Goal: Complete application form: Complete application form

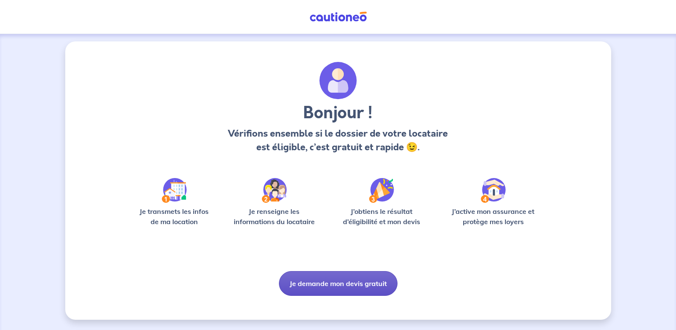
click at [360, 285] on button "Je demande mon devis gratuit" at bounding box center [338, 283] width 119 height 25
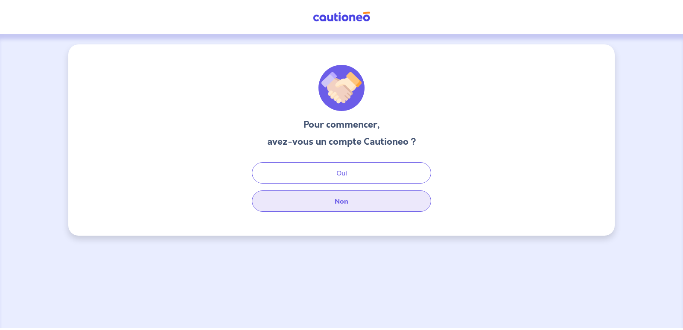
click at [346, 204] on button "Non" at bounding box center [341, 200] width 179 height 21
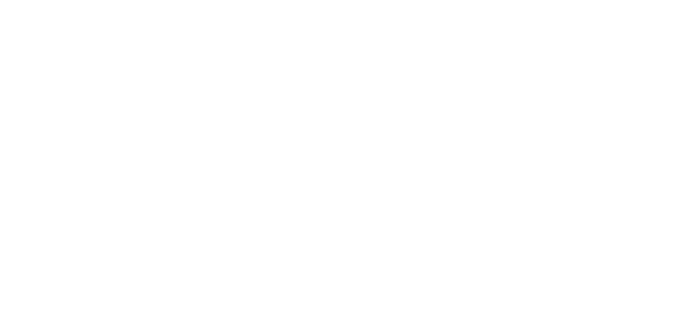
select select "FR"
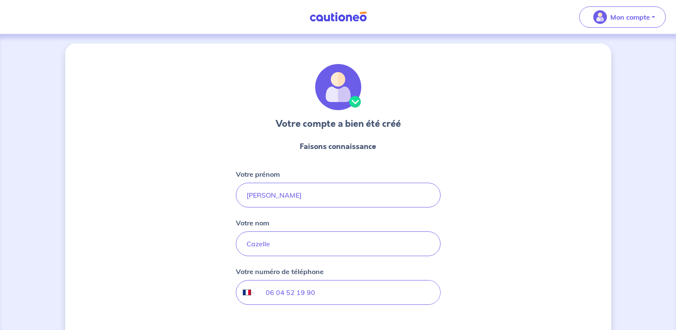
scroll to position [72, 0]
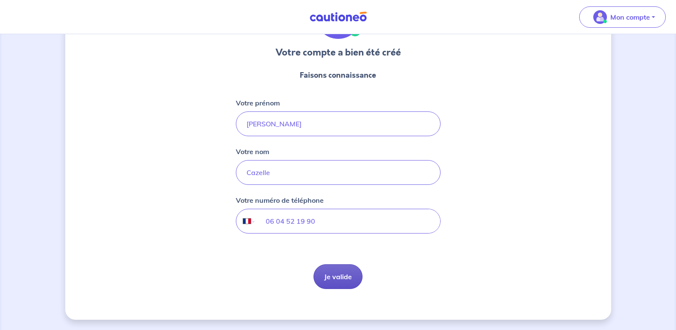
click at [349, 269] on button "Je valide" at bounding box center [338, 276] width 49 height 25
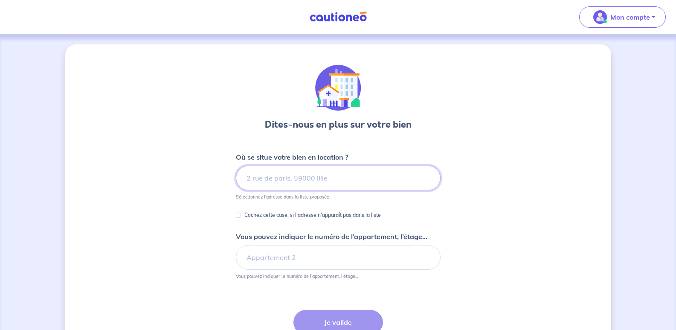
click at [361, 180] on input at bounding box center [338, 178] width 205 height 25
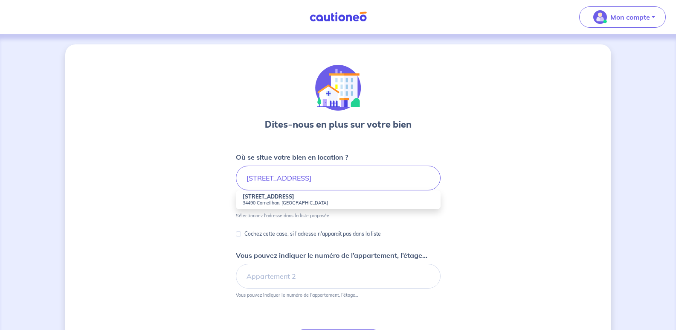
click at [311, 203] on small "34490 Corneilhan, [GEOGRAPHIC_DATA]" at bounding box center [338, 203] width 191 height 6
type input "[STREET_ADDRESS]"
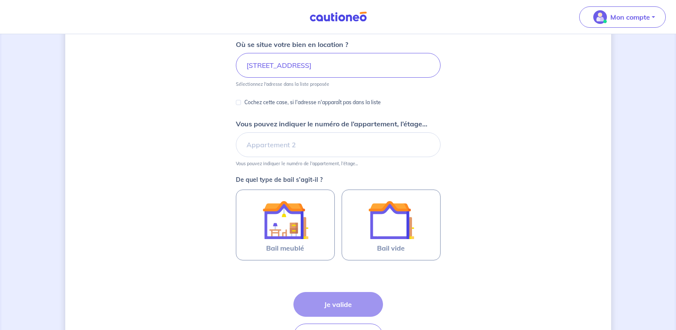
scroll to position [128, 0]
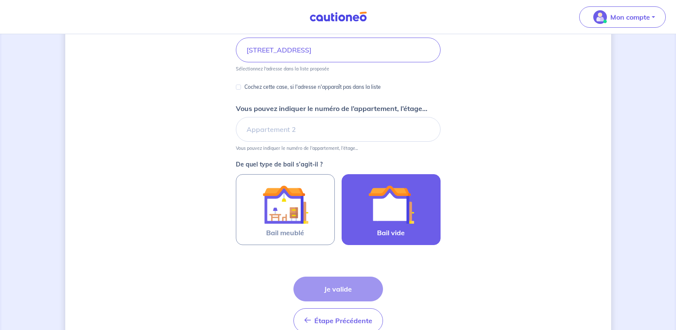
click at [407, 223] on img at bounding box center [391, 204] width 46 height 46
click at [0, 0] on input "Bail vide" at bounding box center [0, 0] width 0 height 0
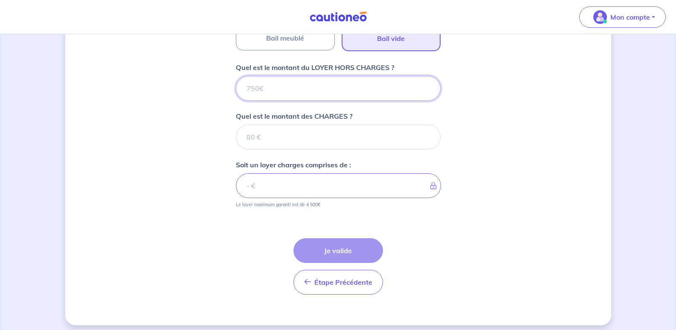
scroll to position [328, 0]
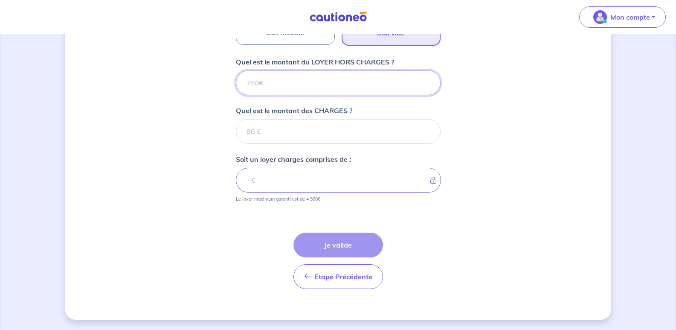
click at [304, 73] on input "Quel est le montant du LOYER HORS CHARGES ?" at bounding box center [338, 82] width 205 height 25
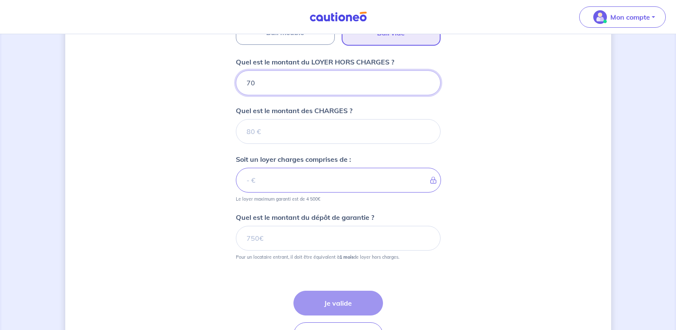
type input "700"
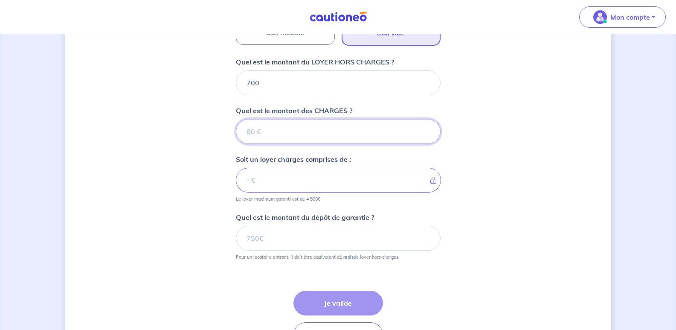
click at [303, 136] on input "Quel est le montant des CHARGES ?" at bounding box center [338, 131] width 205 height 25
type input "20"
type input "720"
type input "20"
click at [495, 195] on div "Dites-nous en plus sur votre bien Où se situe votre bien en location ? [STREET_…" at bounding box center [338, 46] width 546 height 661
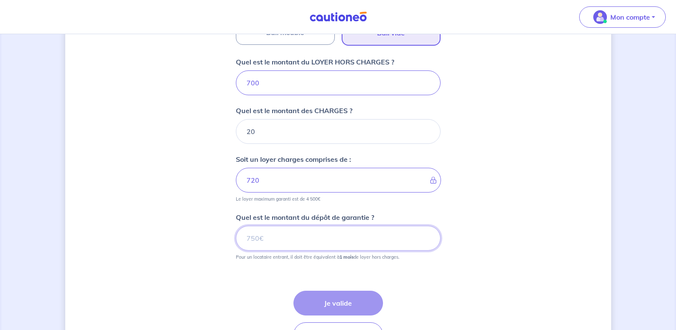
click at [388, 240] on input "Quel est le montant du dépôt de garantie ?" at bounding box center [338, 238] width 205 height 25
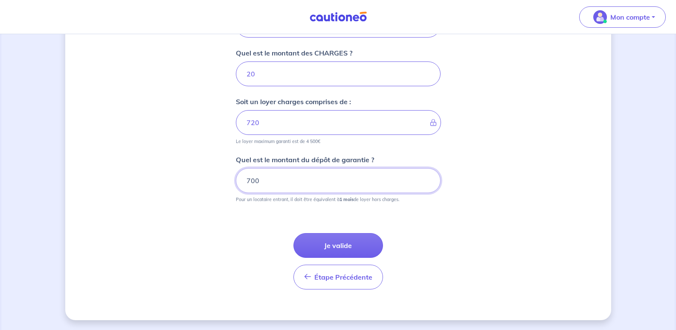
scroll to position [386, 0]
type input "700"
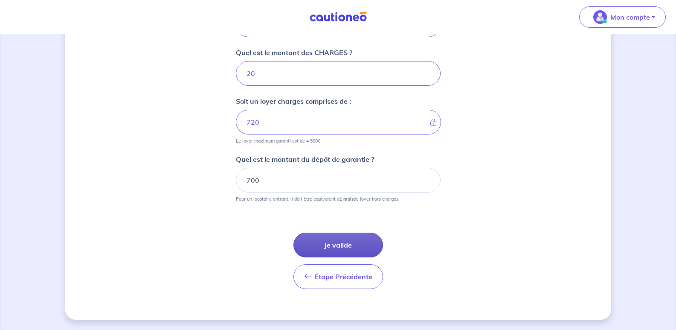
click at [354, 235] on button "Je valide" at bounding box center [339, 245] width 90 height 25
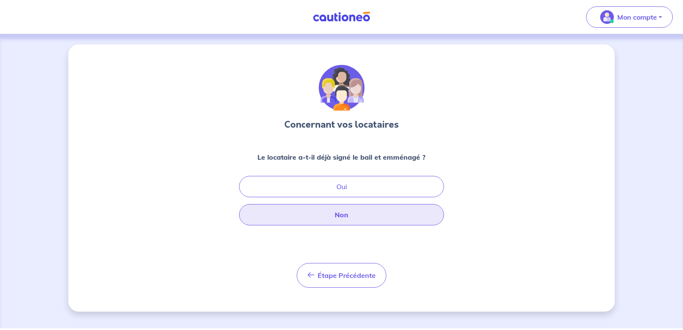
click at [347, 211] on button "Non" at bounding box center [341, 214] width 205 height 21
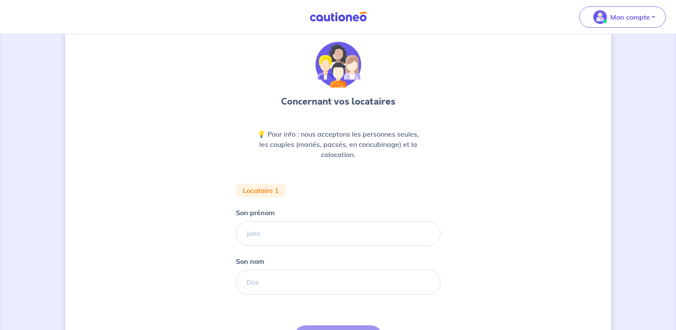
scroll to position [43, 0]
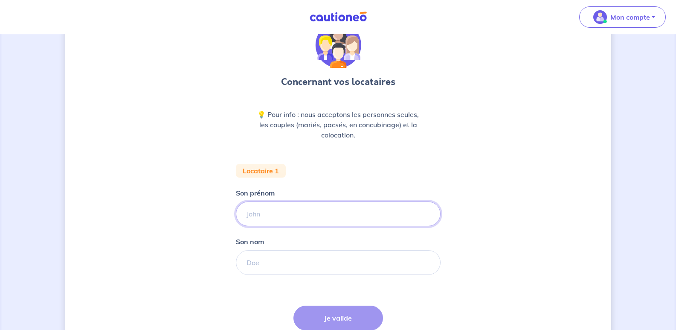
click at [282, 207] on input "Son prénom" at bounding box center [338, 213] width 205 height 25
type input "[PERSON_NAME]"
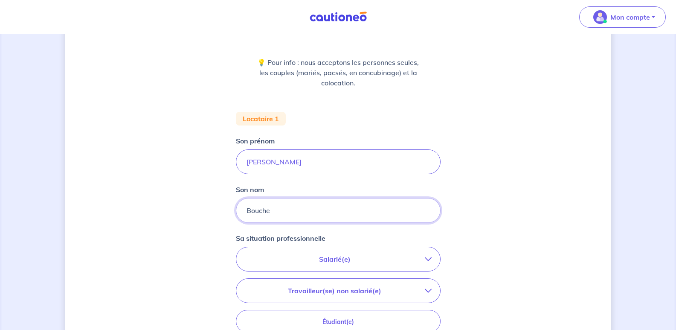
scroll to position [171, 0]
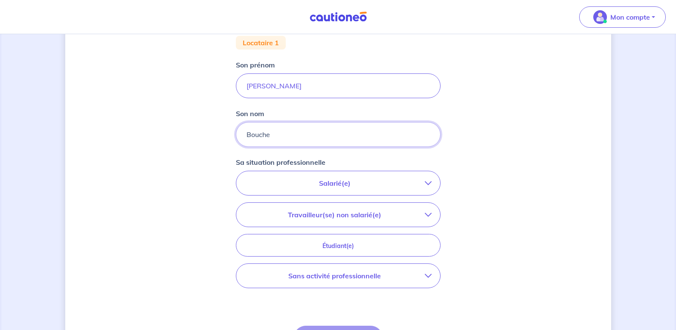
type input "Bouche"
click at [402, 181] on p "Salarié(e)" at bounding box center [335, 183] width 180 height 10
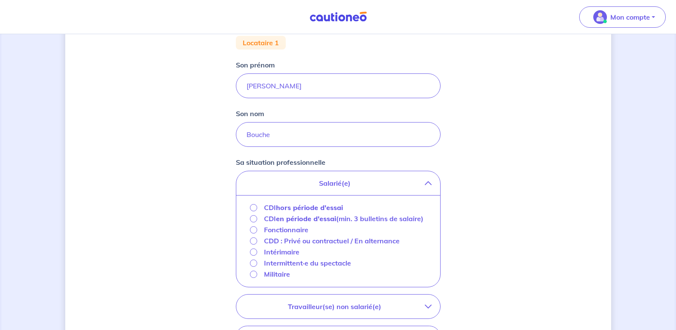
scroll to position [213, 0]
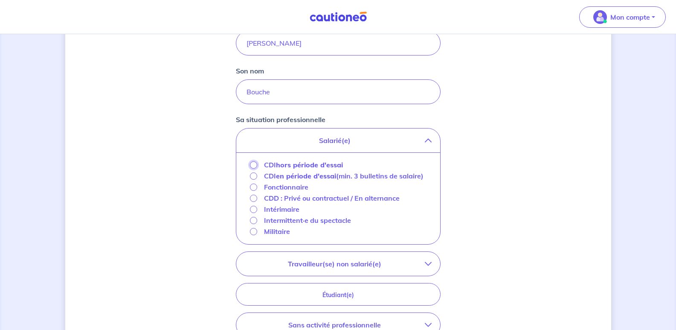
click at [252, 165] on input "CDI hors période d'essai" at bounding box center [253, 164] width 7 height 7
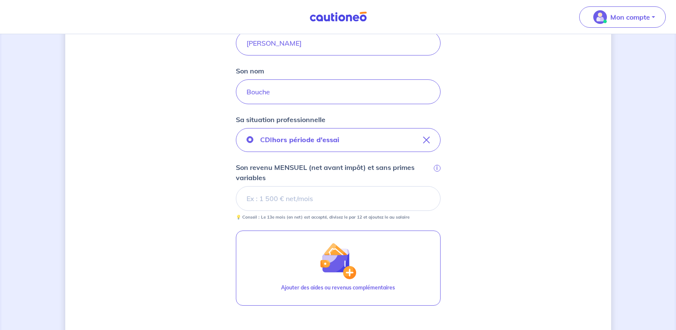
click at [334, 204] on input "Son revenu MENSUEL (net avant impôt) et sans primes variables i" at bounding box center [338, 198] width 205 height 25
click at [322, 196] on input "Son revenu MENSUEL (net avant impôt) et sans primes variables i" at bounding box center [338, 198] width 205 height 25
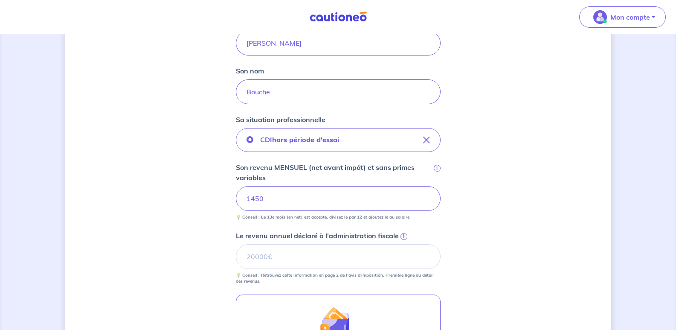
click at [485, 215] on div "Concernant vos locataires 💡 Pour info : nous acceptons les personnes seules, le…" at bounding box center [338, 164] width 546 height 667
click at [343, 255] on input "Le revenu annuel déclaré à l'administration fiscale i" at bounding box center [338, 256] width 205 height 25
click at [344, 256] on input "Le revenu annuel déclaré à l'administration fiscale i" at bounding box center [338, 256] width 205 height 25
type input "12775"
click at [151, 255] on div "Concernant vos locataires 💡 Pour info : nous acceptons les personnes seules, le…" at bounding box center [338, 164] width 546 height 667
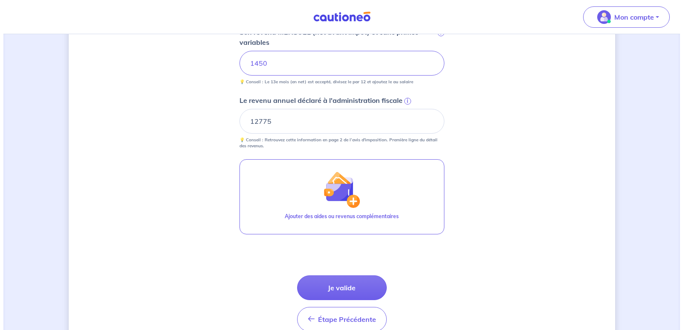
scroll to position [391, 0]
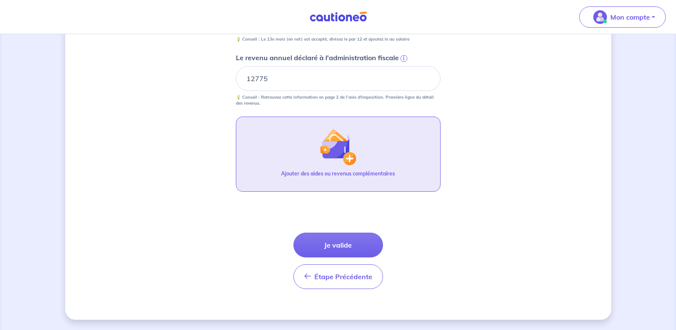
click at [369, 154] on button "Ajouter des aides ou revenus complémentaires" at bounding box center [338, 153] width 205 height 75
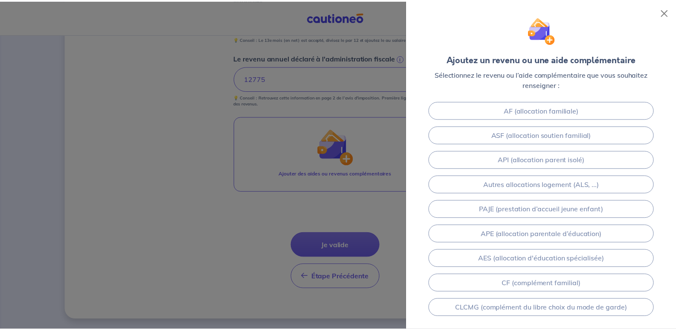
scroll to position [156, 0]
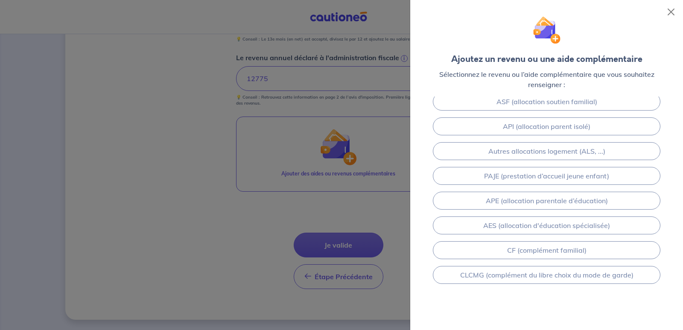
click at [176, 239] on div at bounding box center [341, 165] width 683 height 330
click at [183, 237] on div at bounding box center [341, 165] width 683 height 330
click at [666, 13] on button "Close" at bounding box center [671, 12] width 14 height 14
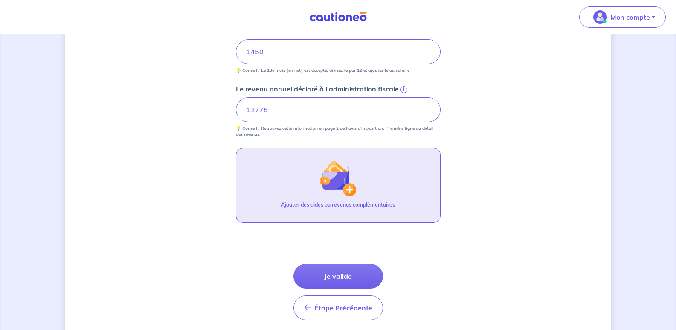
scroll to position [391, 0]
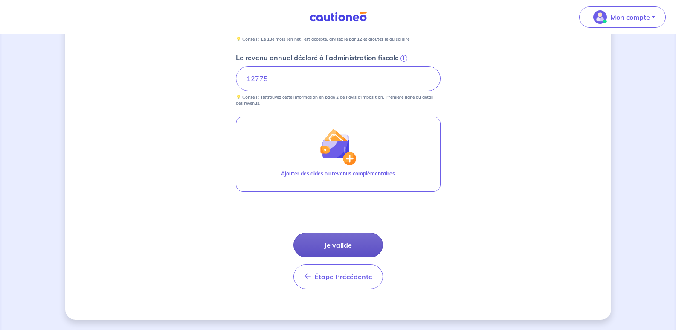
click at [348, 248] on button "Je valide" at bounding box center [339, 245] width 90 height 25
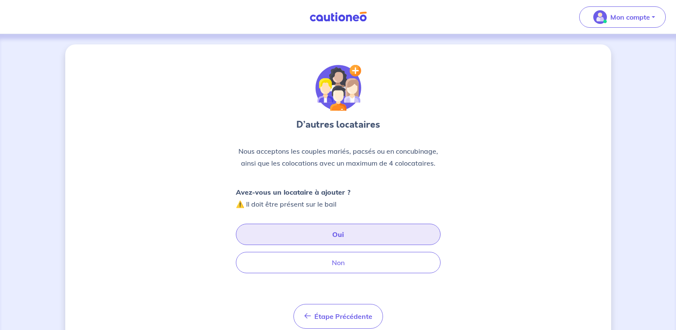
click at [340, 234] on button "Oui" at bounding box center [338, 234] width 205 height 21
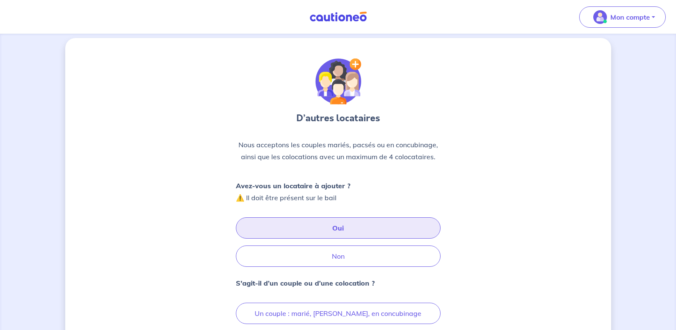
scroll to position [118, 0]
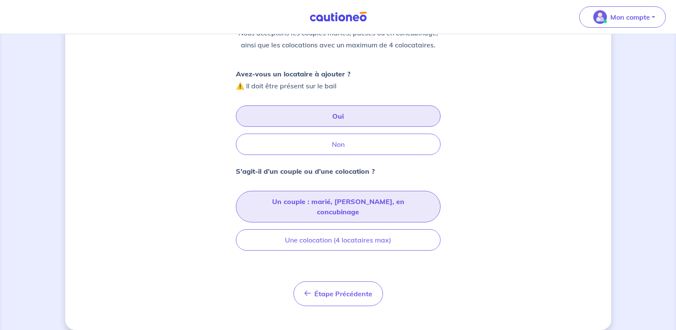
click at [324, 204] on button "Un couple : marié, [PERSON_NAME], en concubinage" at bounding box center [338, 207] width 205 height 32
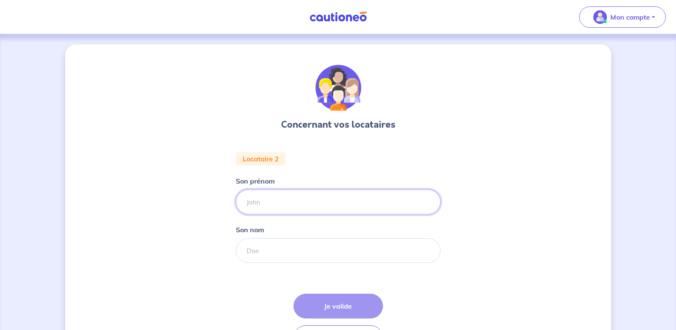
click at [326, 201] on input "Son prénom" at bounding box center [338, 201] width 205 height 25
type input "k"
type input "[PERSON_NAME]"
click at [290, 252] on input "Son nom" at bounding box center [338, 250] width 205 height 25
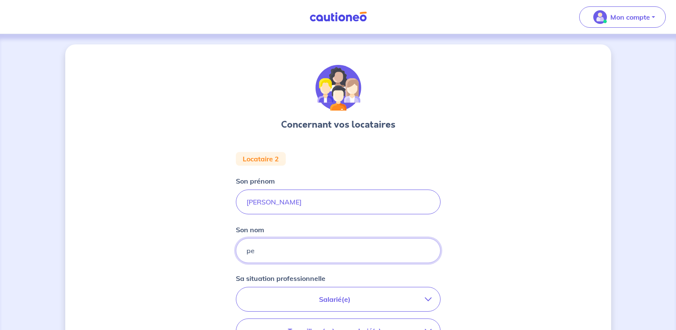
type input "p"
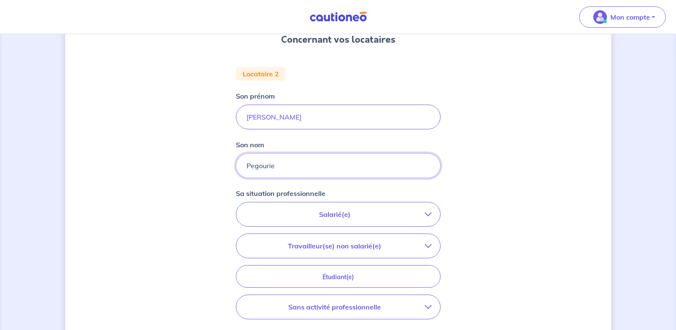
scroll to position [85, 0]
type input "Pegourie"
click at [396, 217] on p "Salarié(e)" at bounding box center [335, 214] width 180 height 10
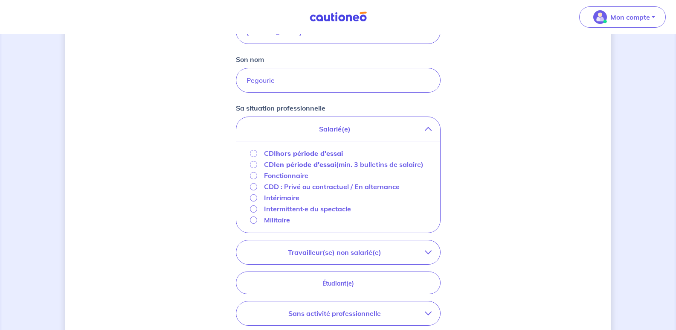
scroll to position [171, 0]
click at [253, 190] on input "CDD : Privé ou contractuel / En alternance" at bounding box center [253, 186] width 7 height 7
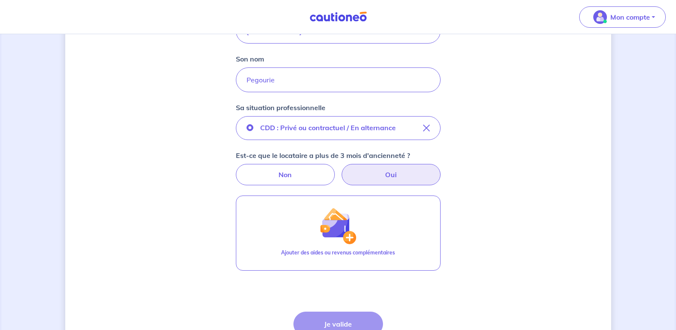
click at [382, 171] on label "Oui" at bounding box center [391, 174] width 99 height 21
click at [341, 169] on input "Oui" at bounding box center [338, 167] width 6 height 6
radio input "true"
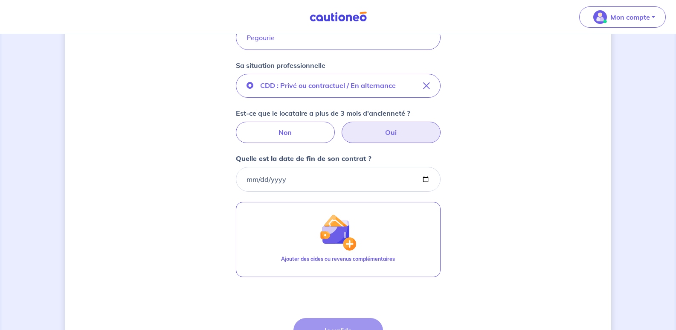
scroll to position [213, 0]
click at [325, 177] on input "Quelle est la date de fin de son contrat ?" at bounding box center [338, 178] width 205 height 25
click at [328, 177] on input "Quelle est la date de fin de son contrat ?" at bounding box center [338, 178] width 205 height 25
click at [427, 180] on input "Quelle est la date de fin de son contrat ?" at bounding box center [338, 178] width 205 height 25
drag, startPoint x: 253, startPoint y: 185, endPoint x: 245, endPoint y: 180, distance: 9.2
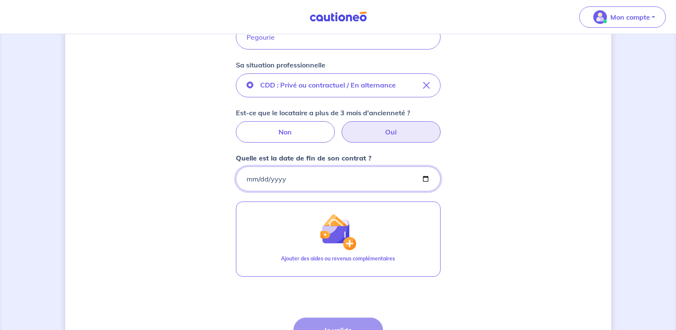
click at [252, 185] on input "Quelle est la date de fin de son contrat ?" at bounding box center [338, 178] width 205 height 25
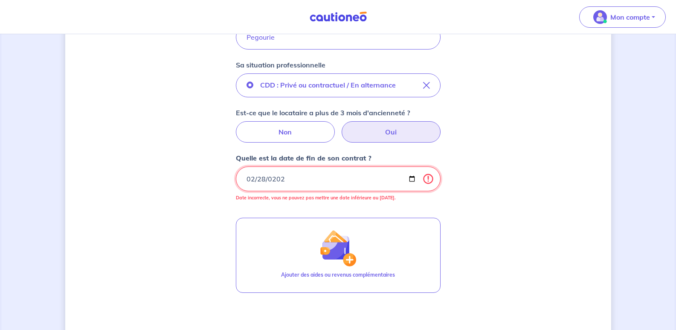
type input "[DATE]"
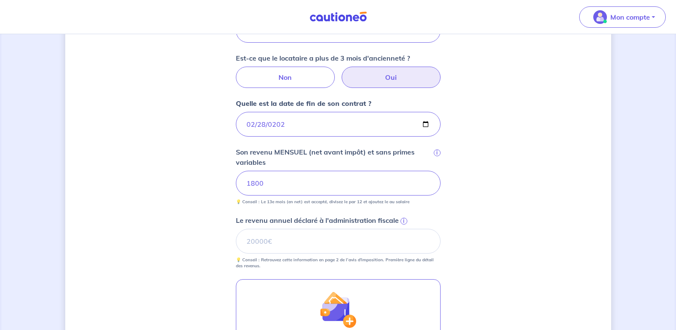
scroll to position [341, 0]
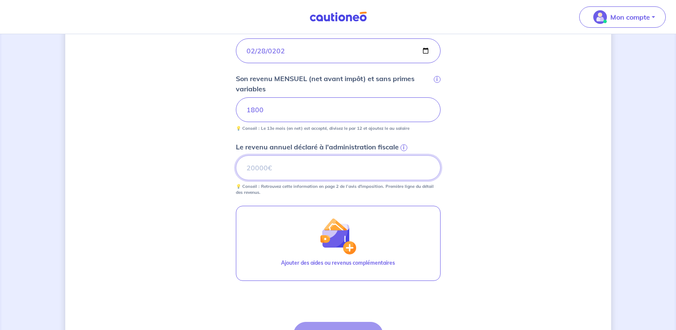
click at [321, 164] on input "Le revenu annuel déclaré à l'administration fiscale i" at bounding box center [338, 167] width 205 height 25
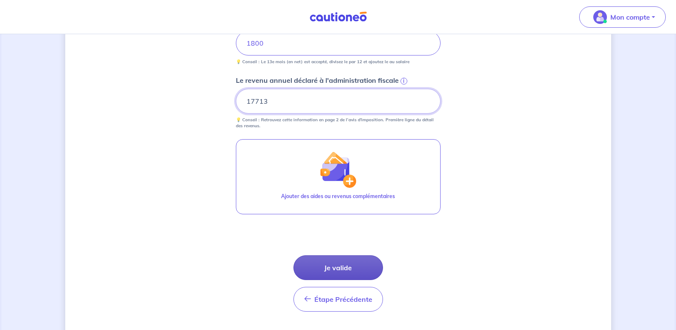
scroll to position [431, 0]
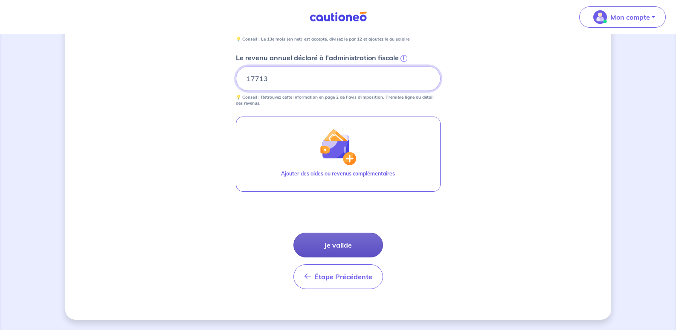
type input "17713"
click at [347, 239] on button "Je valide" at bounding box center [339, 245] width 90 height 25
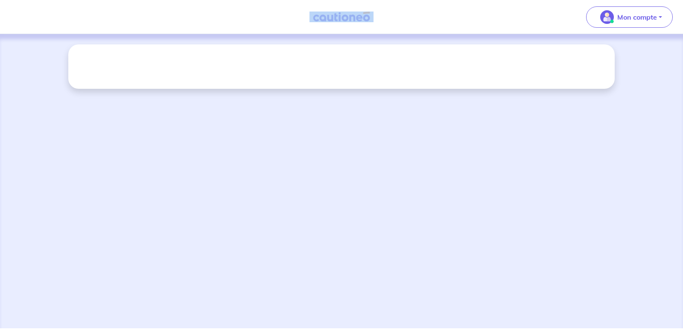
drag, startPoint x: 445, startPoint y: 182, endPoint x: 118, endPoint y: -37, distance: 393.6
click at [118, 0] on html "Mon compte Me déconnecter Navigated to new page at /pbi/eligibility/" at bounding box center [341, 164] width 683 height 328
drag, startPoint x: 161, startPoint y: 38, endPoint x: 71, endPoint y: 6, distance: 94.9
click at [160, 37] on div at bounding box center [341, 181] width 683 height 294
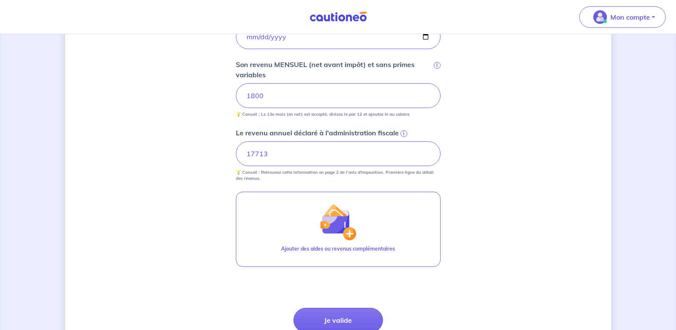
scroll to position [431, 0]
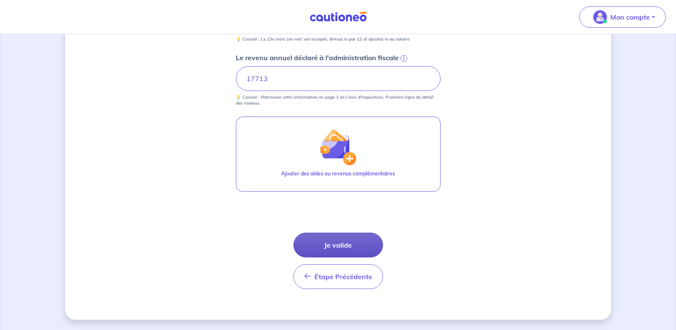
click at [351, 234] on button "Je valide" at bounding box center [339, 245] width 90 height 25
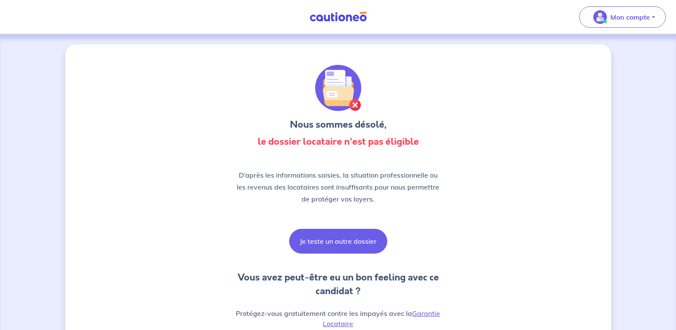
click at [347, 246] on button "Je teste un autre dossier" at bounding box center [338, 241] width 98 height 25
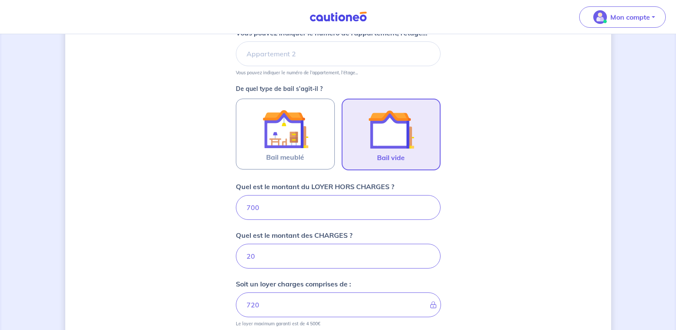
scroll to position [374, 0]
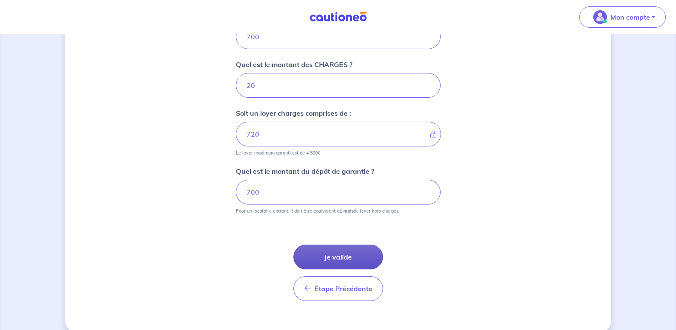
click at [350, 261] on button "Je valide" at bounding box center [339, 257] width 90 height 25
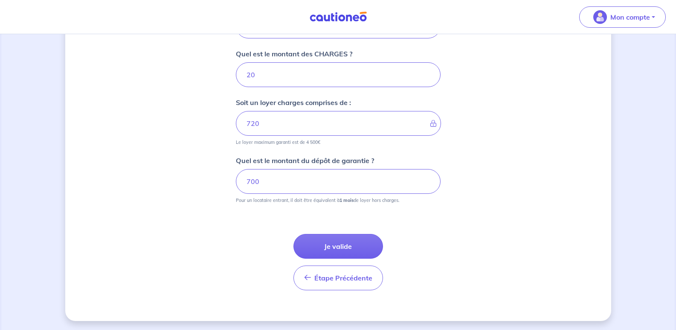
scroll to position [386, 0]
click at [355, 246] on button "Je valide" at bounding box center [339, 245] width 90 height 25
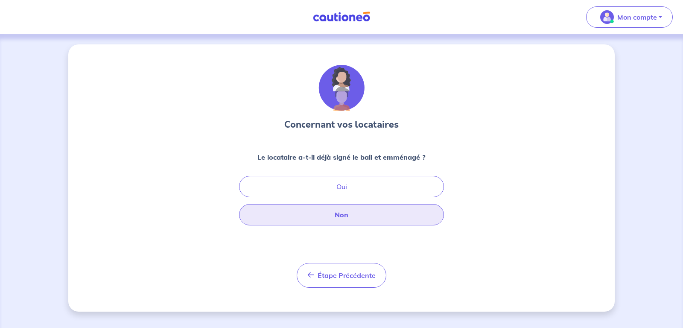
click at [375, 218] on button "Non" at bounding box center [341, 214] width 205 height 21
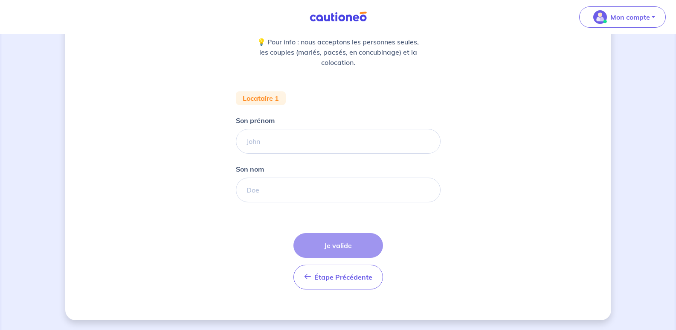
scroll to position [116, 0]
click at [285, 136] on input "Son prénom" at bounding box center [338, 140] width 205 height 25
type input "[PERSON_NAME]"
click at [292, 192] on input "Son nom" at bounding box center [338, 189] width 205 height 25
type input "Bouche"
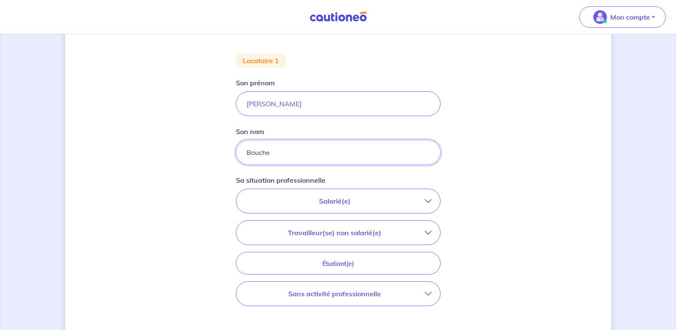
scroll to position [201, 0]
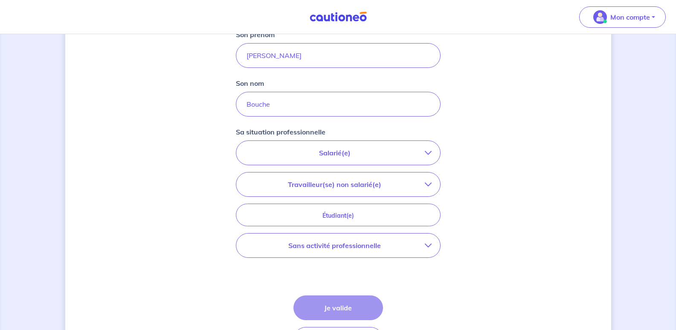
click at [371, 147] on button "Salarié(e)" at bounding box center [338, 153] width 204 height 24
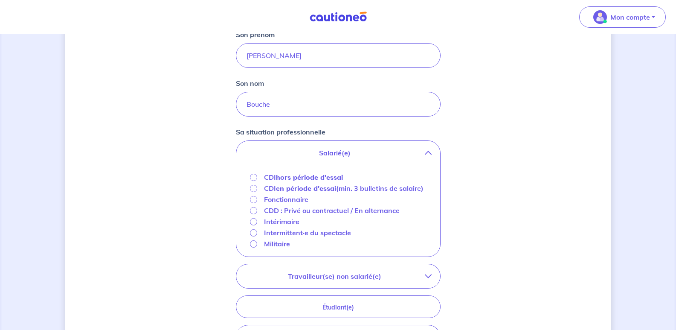
click at [303, 178] on strong "hors période d'essai" at bounding box center [309, 177] width 67 height 9
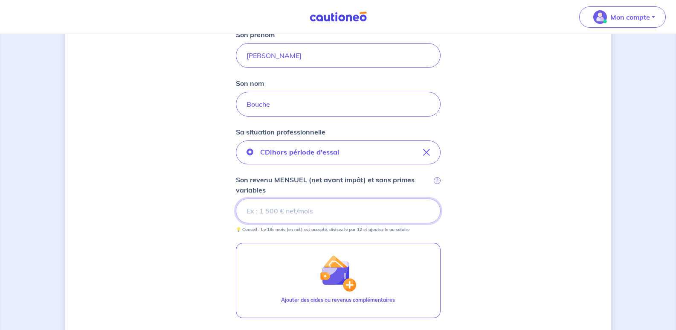
click at [305, 220] on input "Son revenu MENSUEL (net avant impôt) et sans primes variables i" at bounding box center [338, 210] width 205 height 25
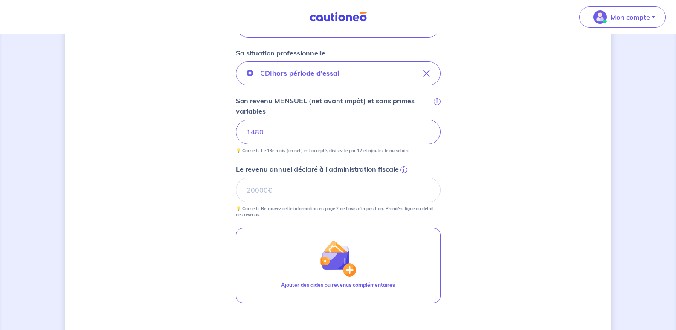
scroll to position [286, 0]
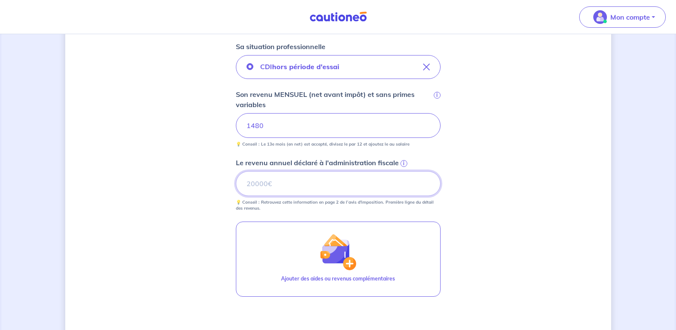
click at [312, 174] on input "Le revenu annuel déclaré à l'administration fiscale i" at bounding box center [338, 183] width 205 height 25
type input "2"
type input "12775"
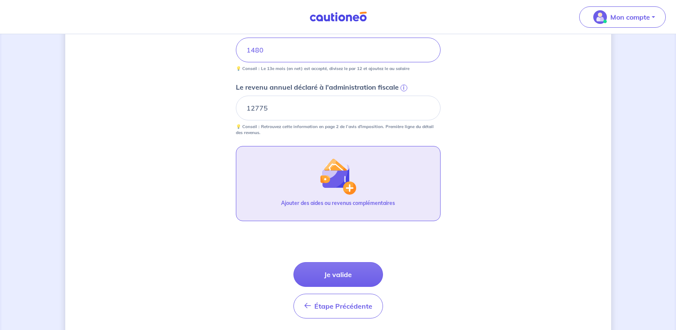
scroll to position [391, 0]
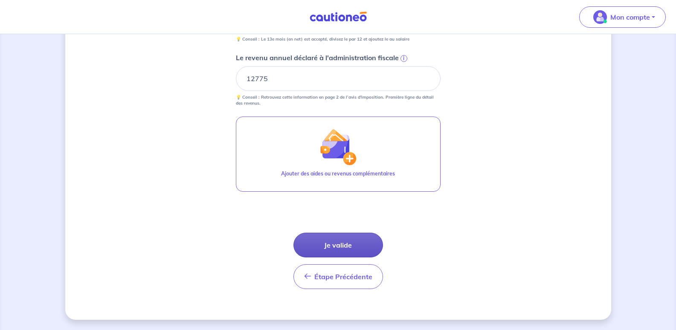
click at [340, 238] on button "Je valide" at bounding box center [339, 245] width 90 height 25
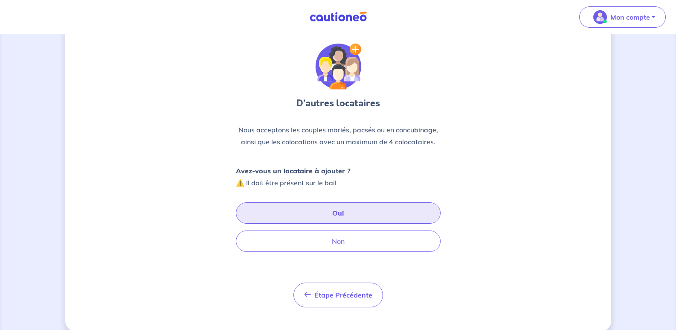
scroll to position [33, 0]
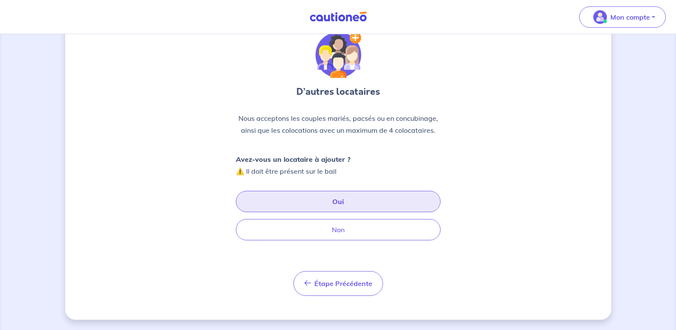
click at [346, 198] on button "Oui" at bounding box center [338, 201] width 205 height 21
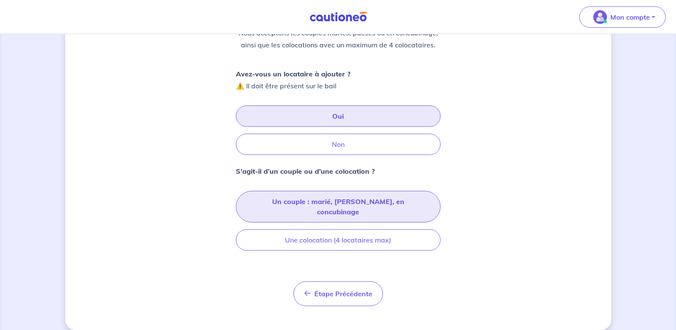
click at [335, 200] on button "Un couple : marié, [PERSON_NAME], en concubinage" at bounding box center [338, 207] width 205 height 32
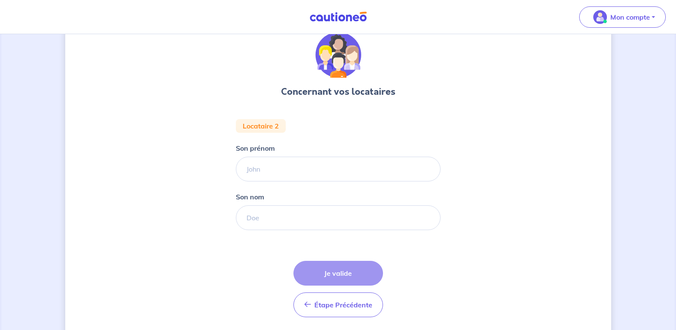
scroll to position [43, 0]
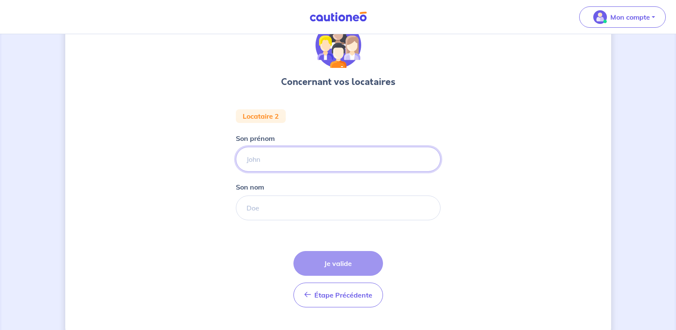
click at [300, 163] on input "Son prénom" at bounding box center [338, 159] width 205 height 25
type input "[PERSON_NAME]"
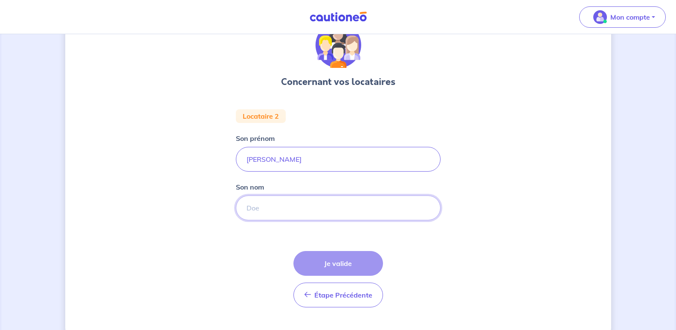
drag, startPoint x: 302, startPoint y: 169, endPoint x: 283, endPoint y: 206, distance: 41.0
click at [283, 206] on input "Son nom" at bounding box center [338, 207] width 205 height 25
type input "Pegourie"
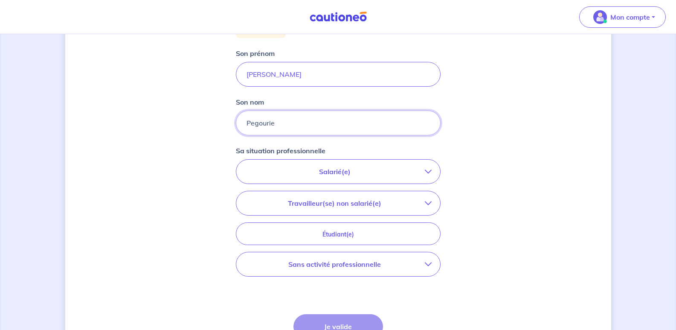
scroll to position [128, 0]
click at [364, 169] on p "Salarié(e)" at bounding box center [335, 171] width 180 height 10
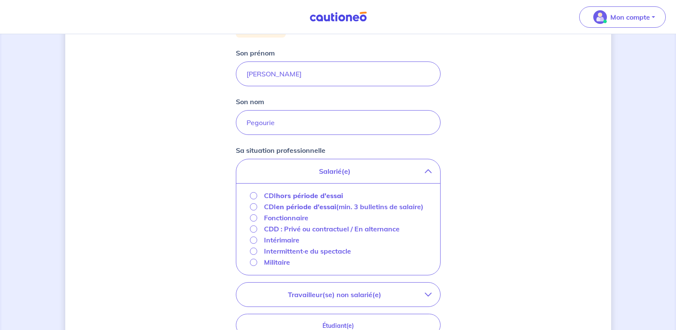
click at [287, 195] on strong "hors période d'essai" at bounding box center [309, 195] width 67 height 9
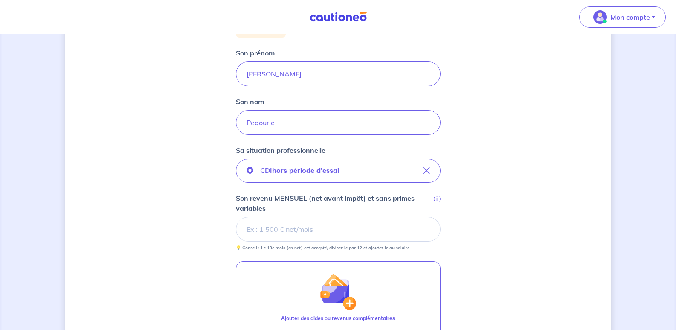
click at [351, 222] on input "Son revenu MENSUEL (net avant impôt) et sans primes variables i" at bounding box center [338, 229] width 205 height 25
click at [369, 222] on input "Son revenu MENSUEL (net avant impôt) et sans primes variables i" at bounding box center [338, 229] width 205 height 25
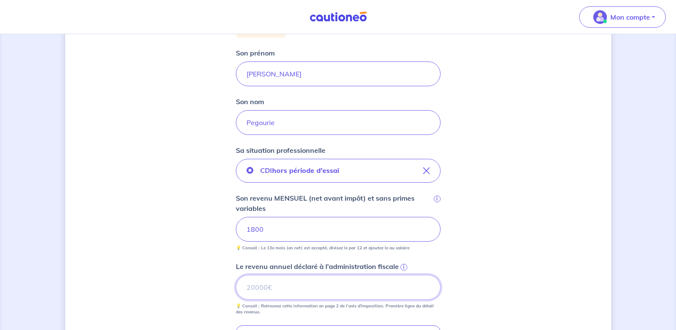
click at [342, 286] on input "Le revenu annuel déclaré à l'administration fiscale i" at bounding box center [338, 287] width 205 height 25
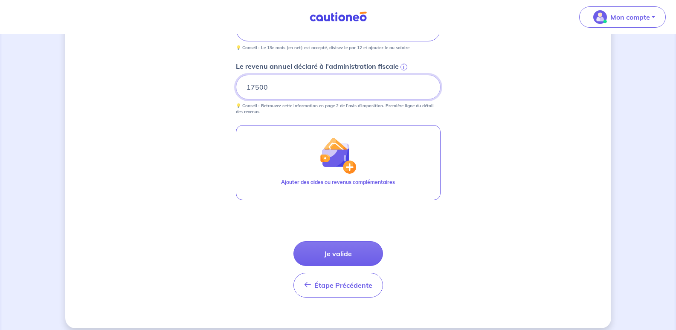
scroll to position [337, 0]
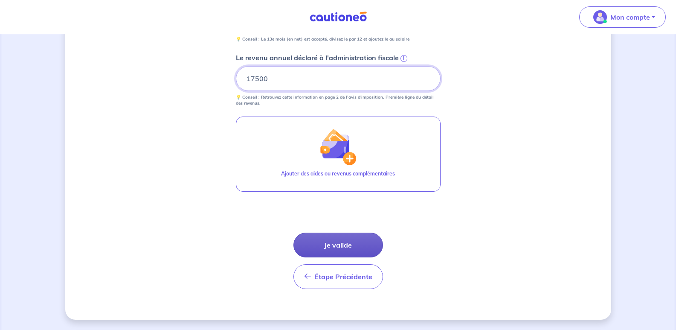
type input "17500"
click at [353, 237] on button "Je valide" at bounding box center [339, 245] width 90 height 25
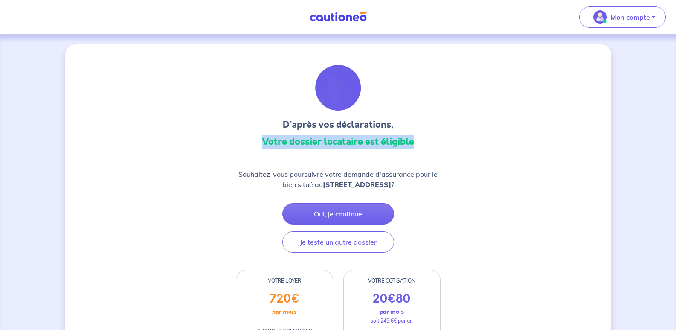
drag, startPoint x: 315, startPoint y: 143, endPoint x: 197, endPoint y: 139, distance: 118.3
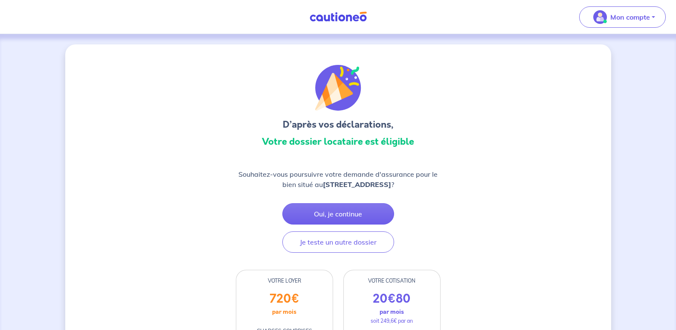
click at [395, 127] on h3 "D’après vos déclarations," at bounding box center [338, 125] width 205 height 14
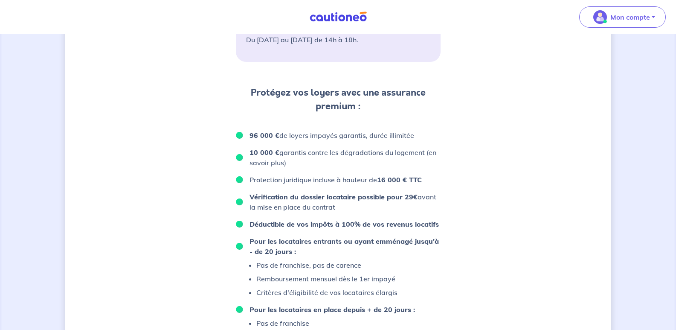
scroll to position [393, 0]
